Goal: Information Seeking & Learning: Learn about a topic

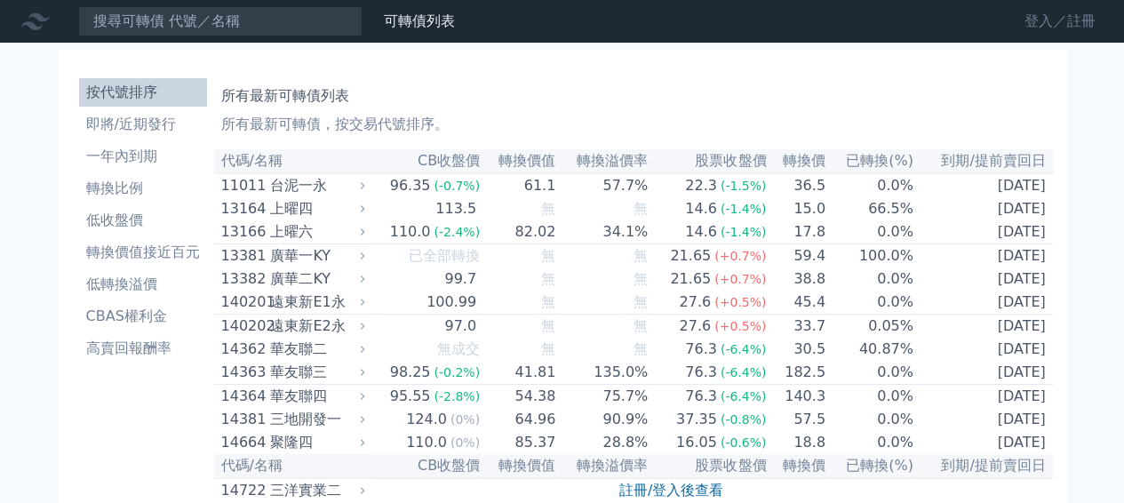
click at [1040, 27] on link "登入／註冊" at bounding box center [1060, 21] width 100 height 28
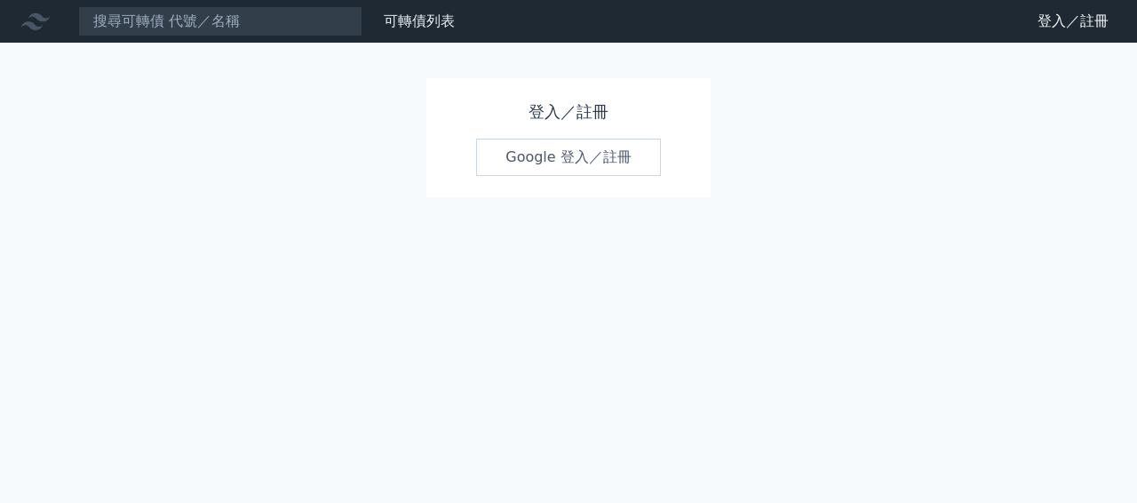
click at [587, 156] on link "Google 登入／註冊" at bounding box center [568, 157] width 185 height 37
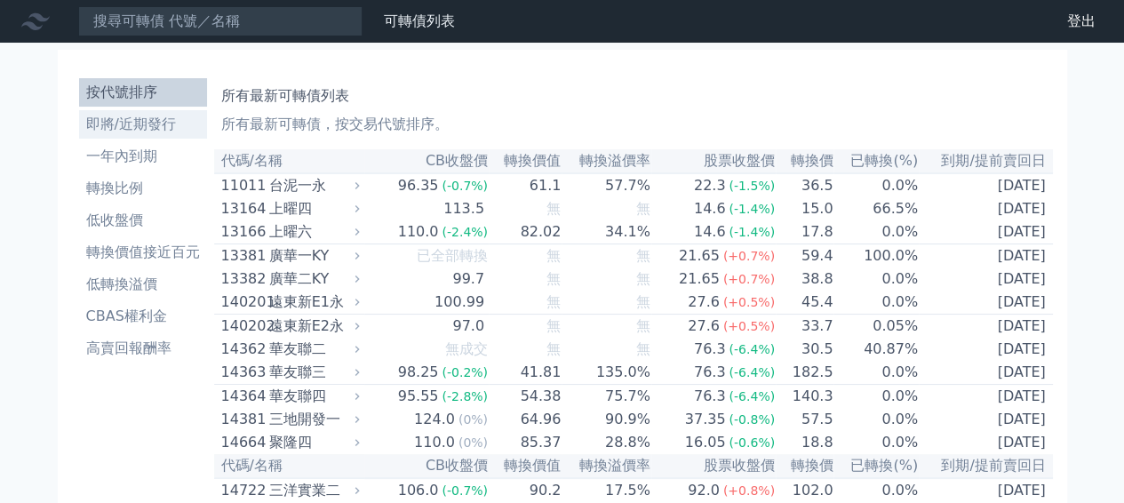
click at [151, 124] on li "即將/近期發行" at bounding box center [143, 124] width 128 height 21
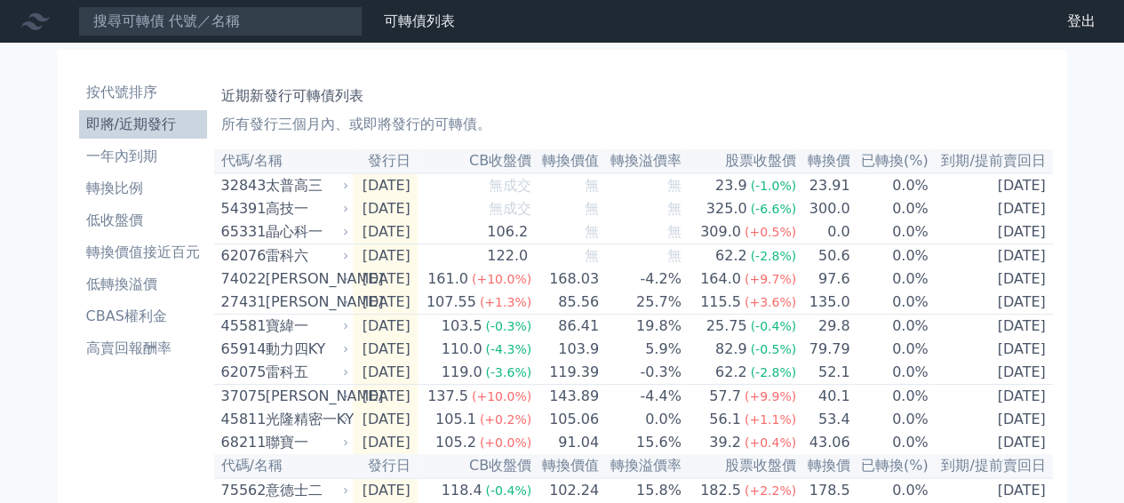
scroll to position [89, 0]
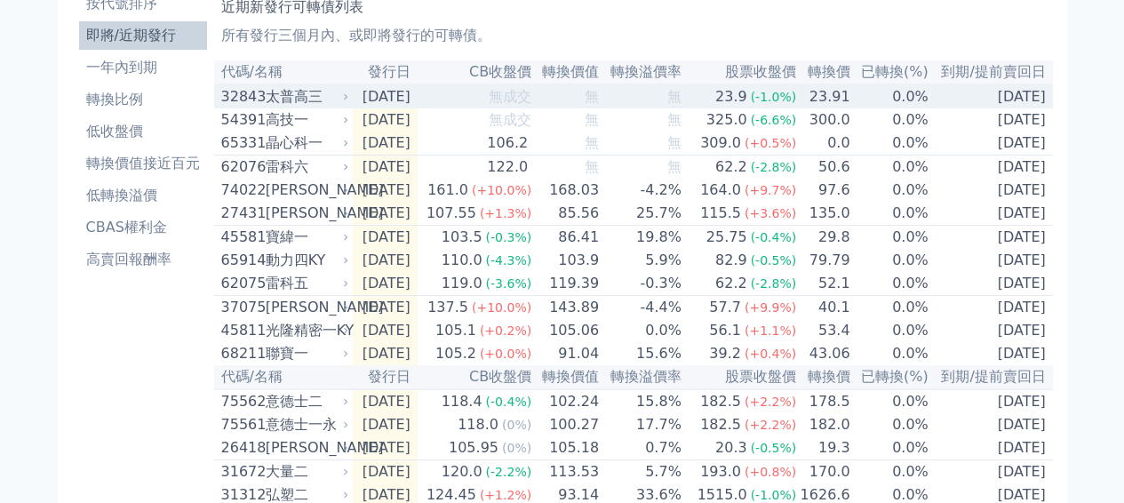
click at [282, 102] on div "太普高三" at bounding box center [306, 96] width 80 height 21
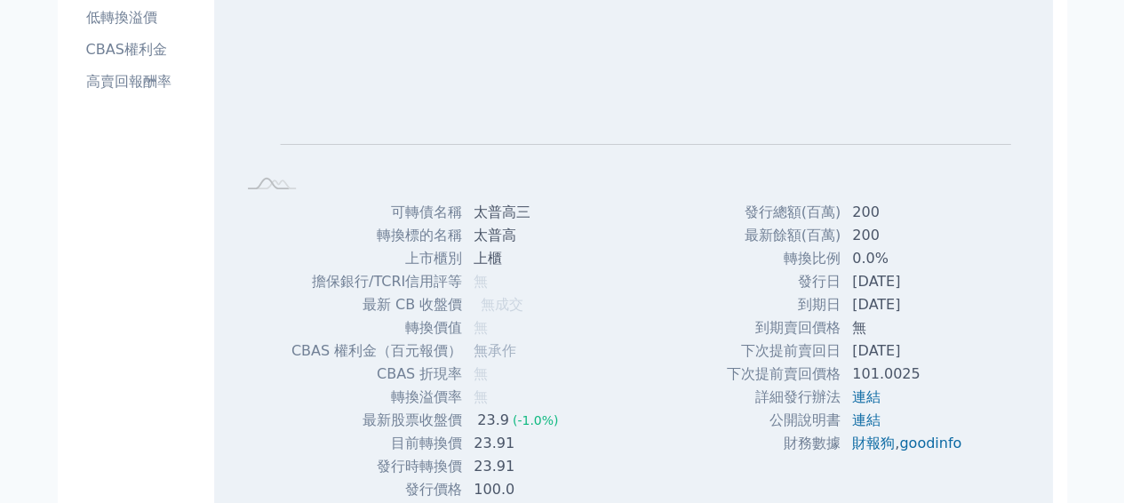
scroll to position [355, 0]
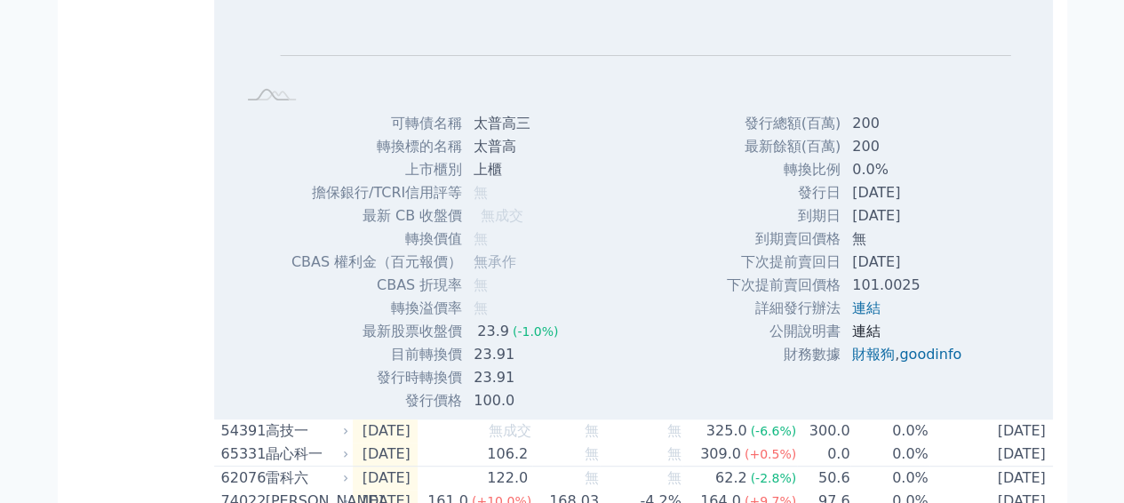
click at [859, 331] on link "連結" at bounding box center [866, 331] width 28 height 17
click at [857, 308] on link "連結" at bounding box center [866, 307] width 28 height 17
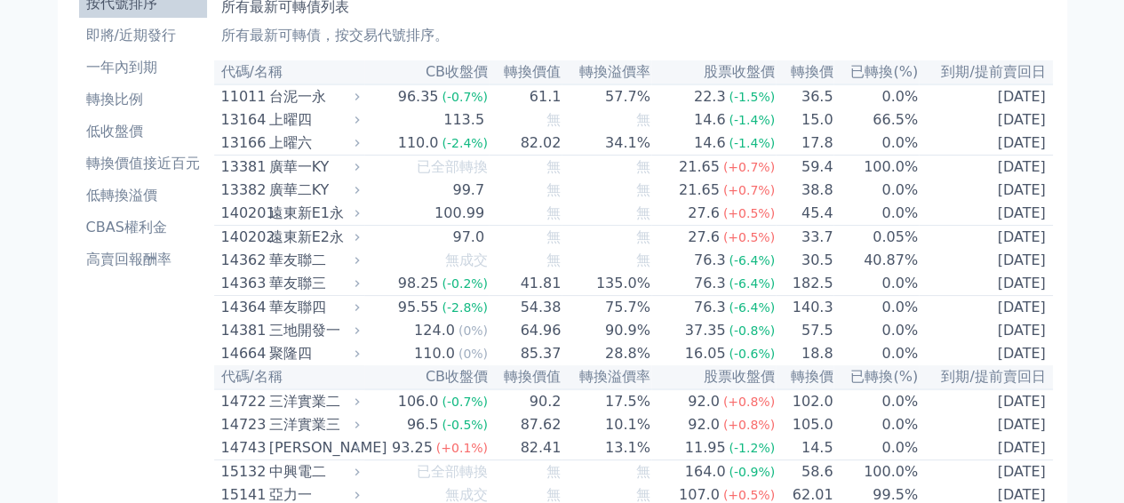
scroll to position [622, 0]
